Goal: Task Accomplishment & Management: Complete application form

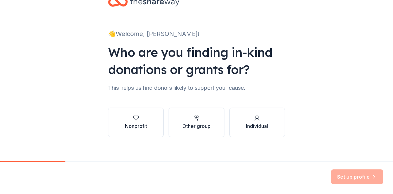
scroll to position [26, 0]
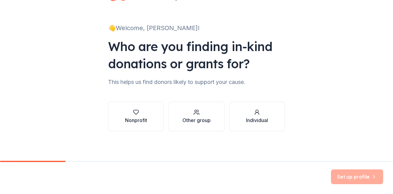
click at [134, 120] on div "Nonprofit" at bounding box center [136, 120] width 22 height 7
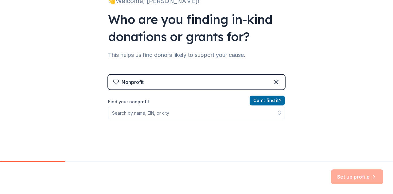
scroll to position [87, 0]
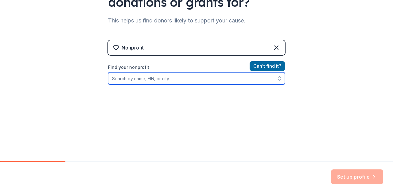
click at [151, 77] on input "Find your nonprofit" at bounding box center [196, 78] width 177 height 12
click at [150, 78] on input "Find your nonprofit" at bounding box center [196, 78] width 177 height 12
click at [117, 77] on input "332951011" at bounding box center [196, 78] width 177 height 12
click at [113, 79] on input "332951011" at bounding box center [196, 78] width 177 height 12
click at [116, 77] on input "332951011" at bounding box center [196, 78] width 177 height 12
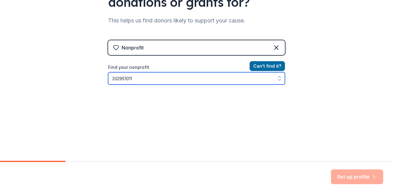
type input "[US_EMPLOYER_IDENTIFICATION_NUMBER]"
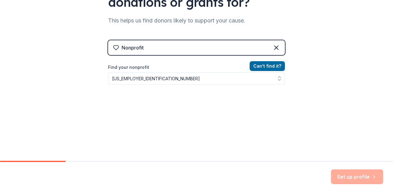
click at [259, 59] on div "Nonprofit Can ' t find it? Find your nonprofit [US_EMPLOYER_IDENTIFICATION_NUMB…" at bounding box center [196, 93] width 177 height 106
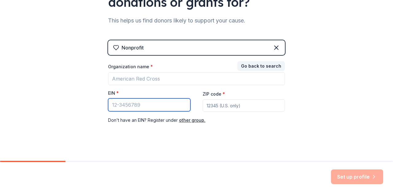
click at [162, 104] on input "EIN *" at bounding box center [149, 104] width 82 height 13
type input "[US_EMPLOYER_IDENTIFICATION_NUMBER]"
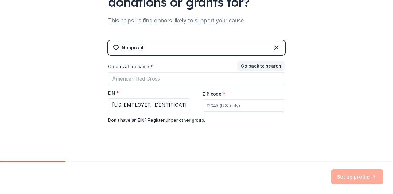
click at [223, 106] on input "ZIP code *" at bounding box center [244, 105] width 82 height 12
type input "78727"
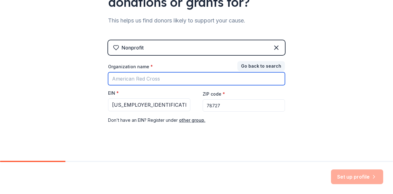
click at [176, 74] on input "Organization name *" at bounding box center [196, 78] width 177 height 13
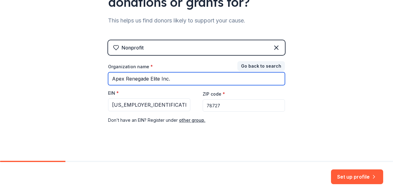
type input "Apex Renegade Elite Inc."
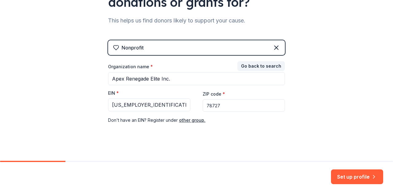
click at [304, 113] on div "👋 Welcome, [PERSON_NAME]! Who are you finding in-kind donations or grants for? …" at bounding box center [196, 39] width 393 height 253
click at [356, 177] on button "Set up profile" at bounding box center [357, 176] width 52 height 15
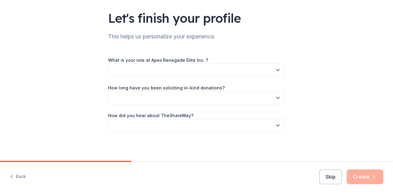
scroll to position [40, 0]
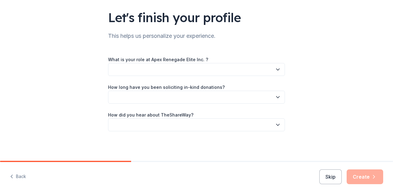
click at [154, 61] on label "What is your role at Apex Renegade Elite Inc. ?" at bounding box center [158, 60] width 100 height 6
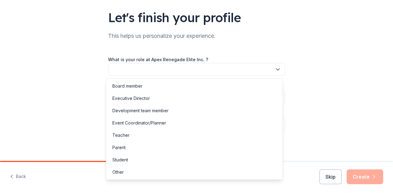
click at [155, 67] on button "button" at bounding box center [196, 69] width 177 height 13
click at [143, 89] on div "Board member" at bounding box center [195, 86] width 174 height 12
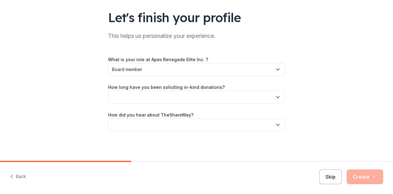
click at [136, 97] on button "button" at bounding box center [196, 97] width 177 height 13
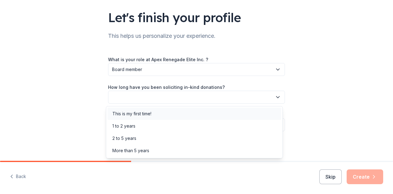
click at [133, 114] on div "This is my first time!" at bounding box center [132, 113] width 39 height 7
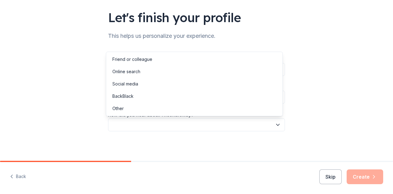
click at [135, 124] on button "button" at bounding box center [196, 124] width 177 height 13
click at [127, 72] on div "Online search" at bounding box center [127, 71] width 28 height 7
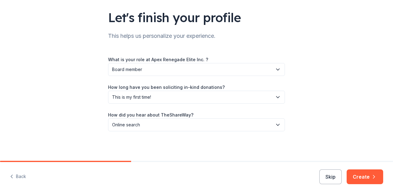
click at [353, 116] on div "Let's finish your profile This helps us personalize your experience. What is yo…" at bounding box center [196, 60] width 393 height 201
click at [358, 181] on button "Create" at bounding box center [365, 176] width 37 height 15
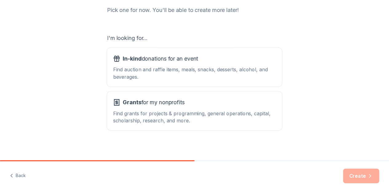
scroll to position [87, 0]
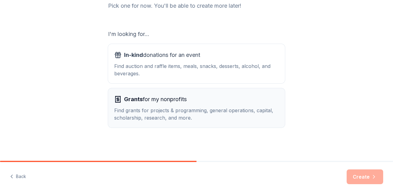
click at [199, 115] on div "Find grants for projects & programming, general operations, capital, scholarshi…" at bounding box center [196, 114] width 165 height 15
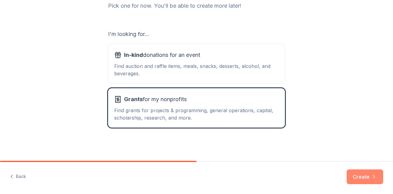
click at [352, 175] on button "Create" at bounding box center [365, 176] width 37 height 15
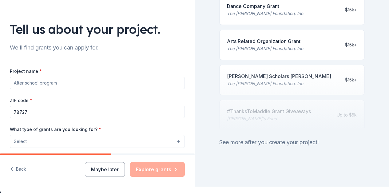
scroll to position [31, 0]
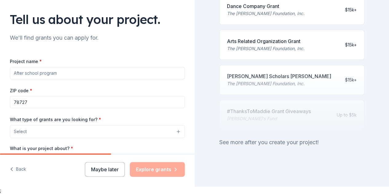
click at [54, 69] on input "Project name *" at bounding box center [97, 73] width 175 height 12
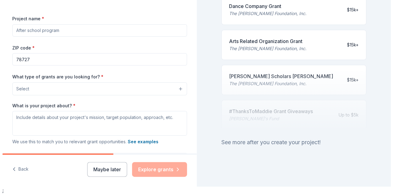
scroll to position [92, 0]
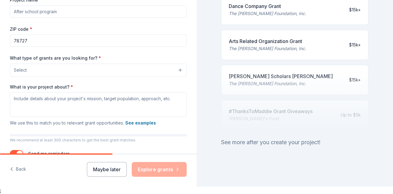
click at [64, 71] on button "Select" at bounding box center [98, 70] width 177 height 13
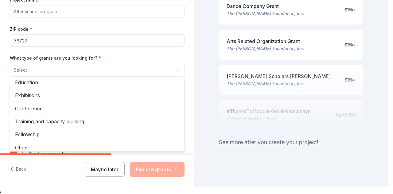
scroll to position [72, 0]
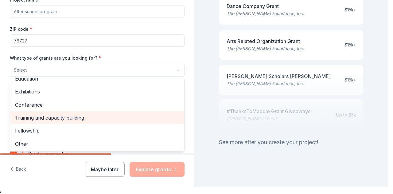
click at [60, 120] on span "Training and capacity building" at bounding box center [97, 118] width 164 height 8
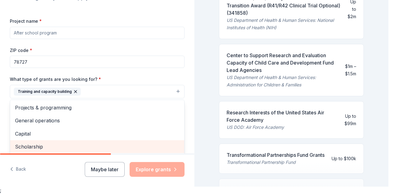
scroll to position [61, 0]
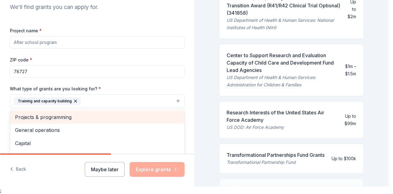
click at [37, 115] on span "Projects & programming" at bounding box center [97, 117] width 164 height 8
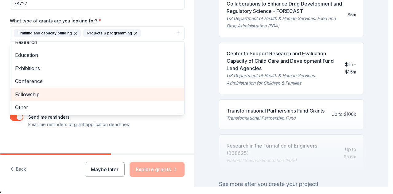
scroll to position [133, 0]
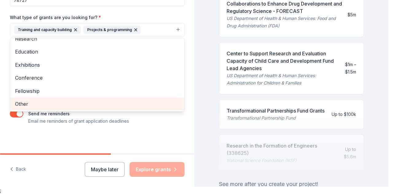
click at [47, 101] on span "Other" at bounding box center [97, 104] width 164 height 8
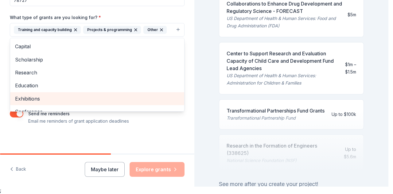
scroll to position [0, 0]
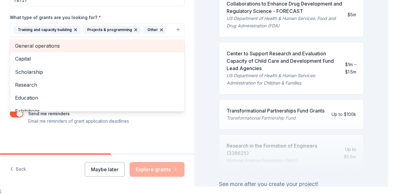
click at [38, 46] on span "General operations" at bounding box center [97, 46] width 164 height 8
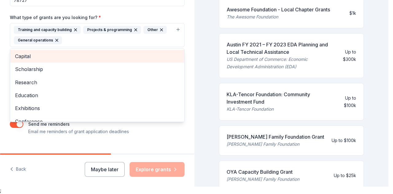
scroll to position [317, 0]
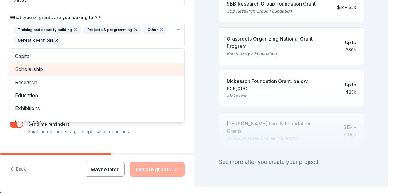
click at [25, 69] on span "Scholarship" at bounding box center [97, 69] width 164 height 8
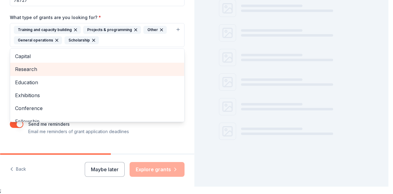
scroll to position [79, 0]
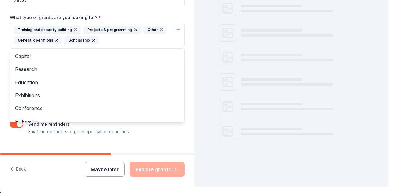
click at [145, 12] on div "Project name * ZIP code * 78727 What type of grants are you looking for? * Trai…" at bounding box center [97, 45] width 175 height 180
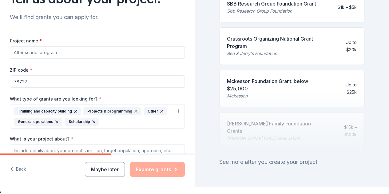
scroll to position [61, 0]
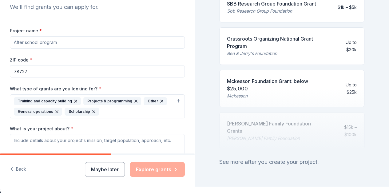
click at [52, 43] on input "Project name *" at bounding box center [97, 42] width 175 height 12
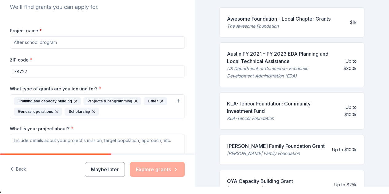
scroll to position [40, 0]
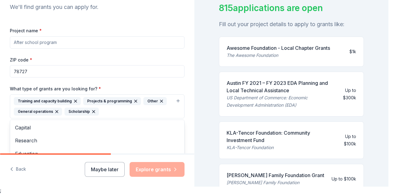
click at [34, 101] on div "Training and capacity building" at bounding box center [47, 101] width 67 height 8
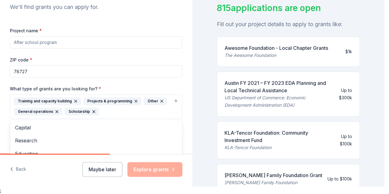
click at [35, 99] on div "Training and capacity building" at bounding box center [47, 101] width 67 height 8
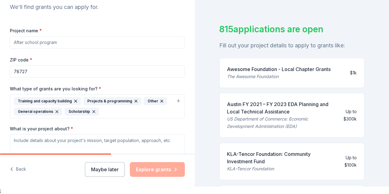
scroll to position [10, 0]
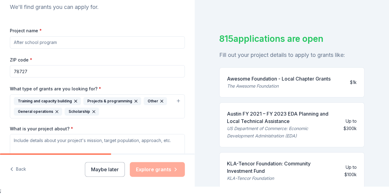
click at [271, 78] on div "Awesome Foundation - Local Chapter Grants" at bounding box center [279, 78] width 104 height 7
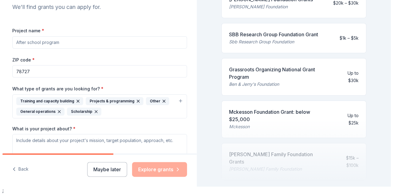
scroll to position [332, 0]
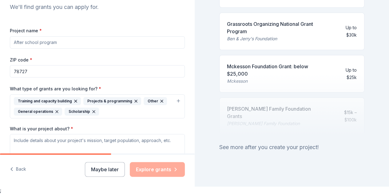
click at [160, 100] on icon "button" at bounding box center [161, 101] width 2 height 2
click at [91, 111] on icon "button" at bounding box center [93, 111] width 5 height 5
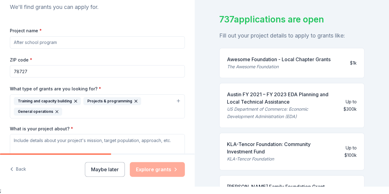
scroll to position [0, 0]
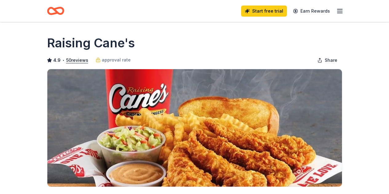
scroll to position [154, 0]
